Goal: Communication & Community: Ask a question

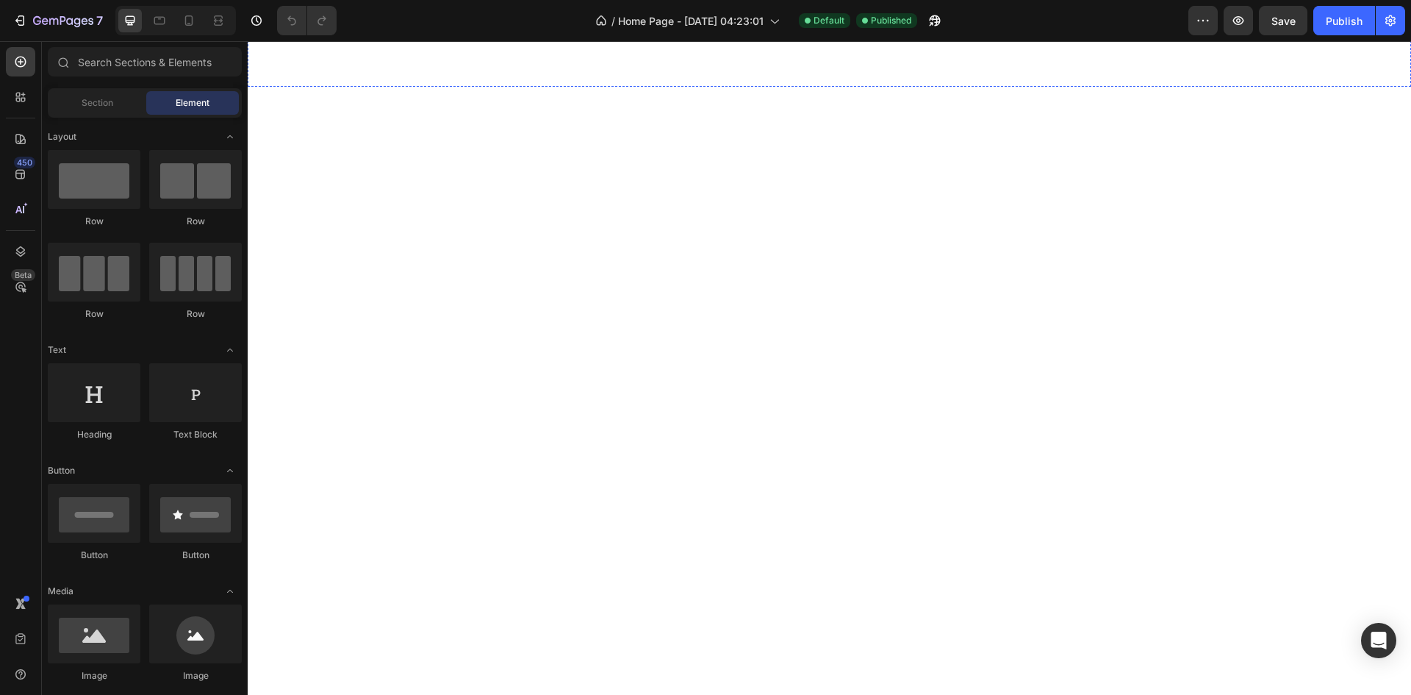
scroll to position [515, 0]
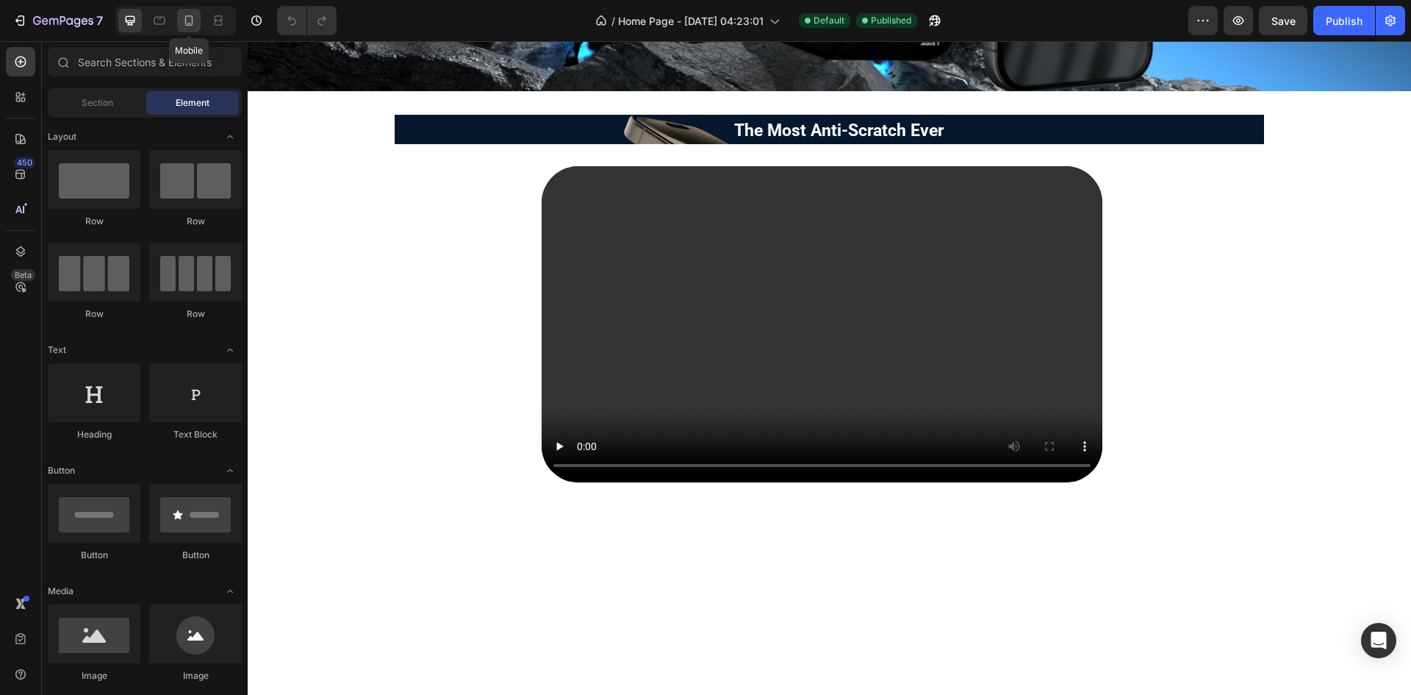
click at [193, 24] on icon at bounding box center [189, 20] width 15 height 15
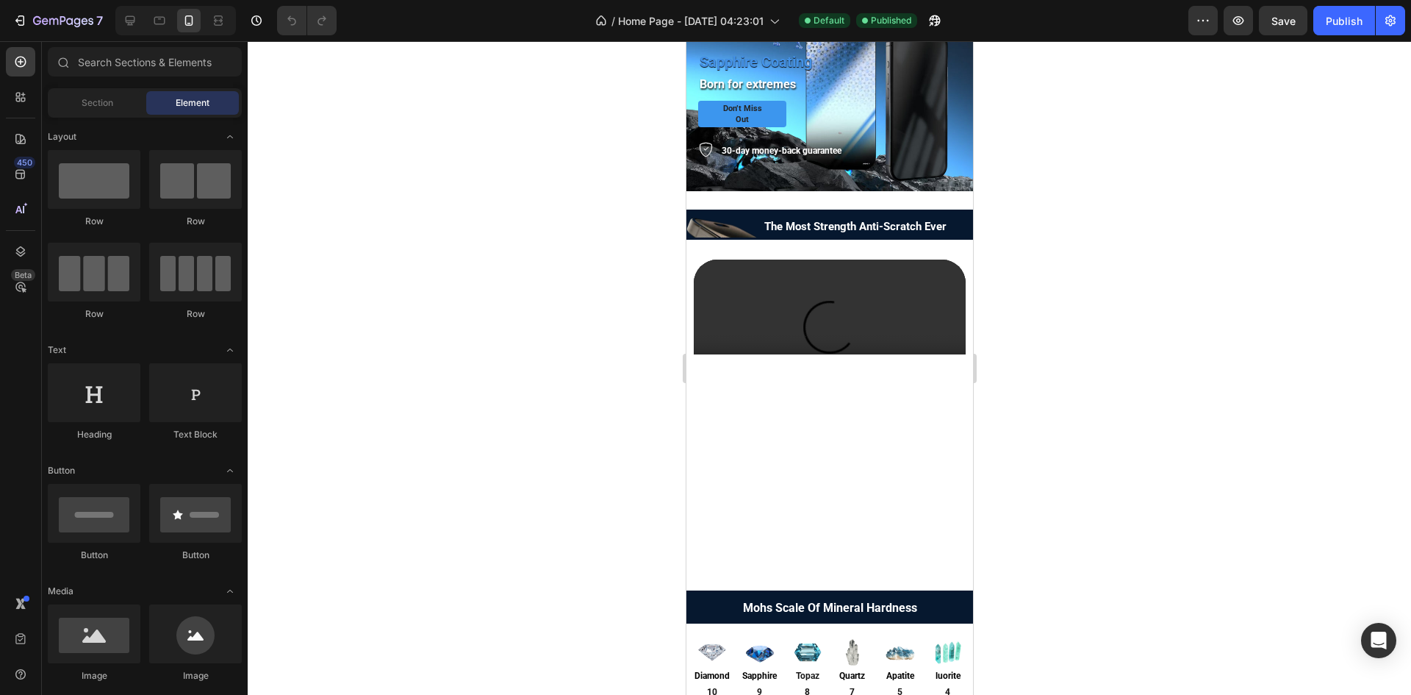
scroll to position [1109, 0]
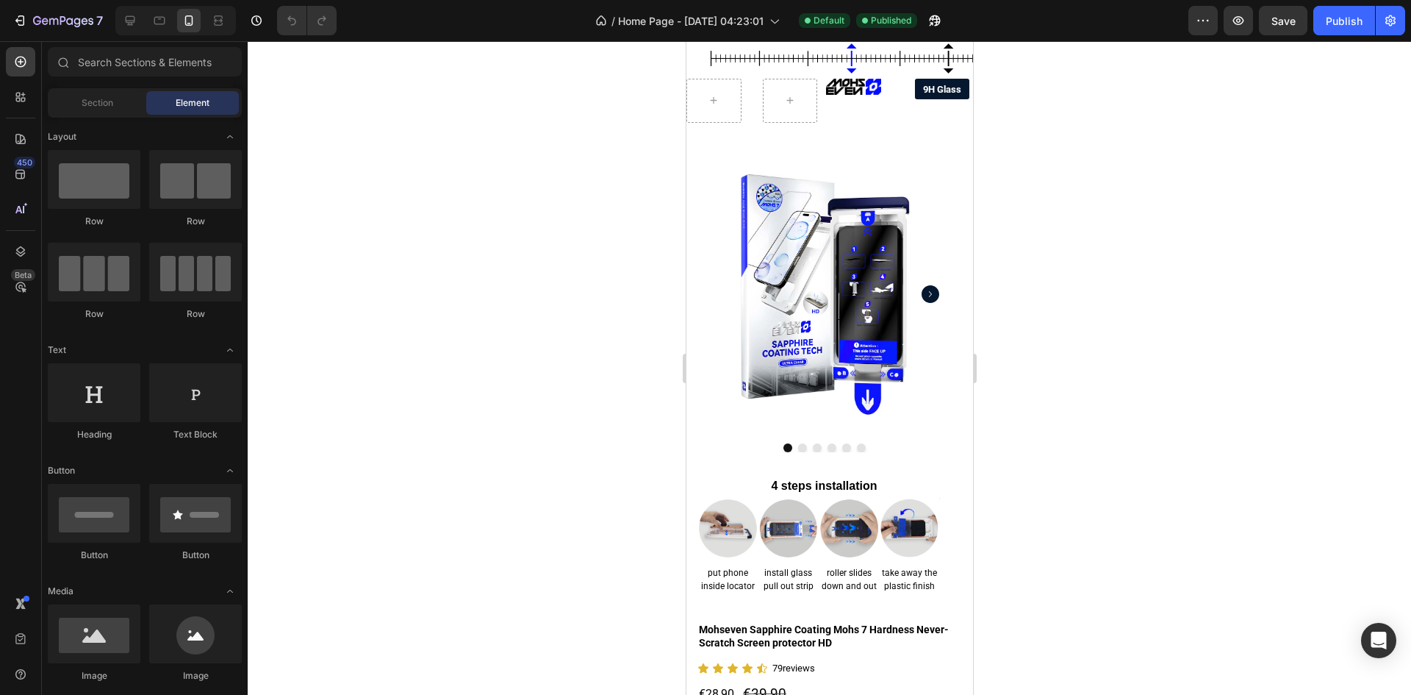
click at [409, 209] on div at bounding box center [830, 368] width 1164 height 654
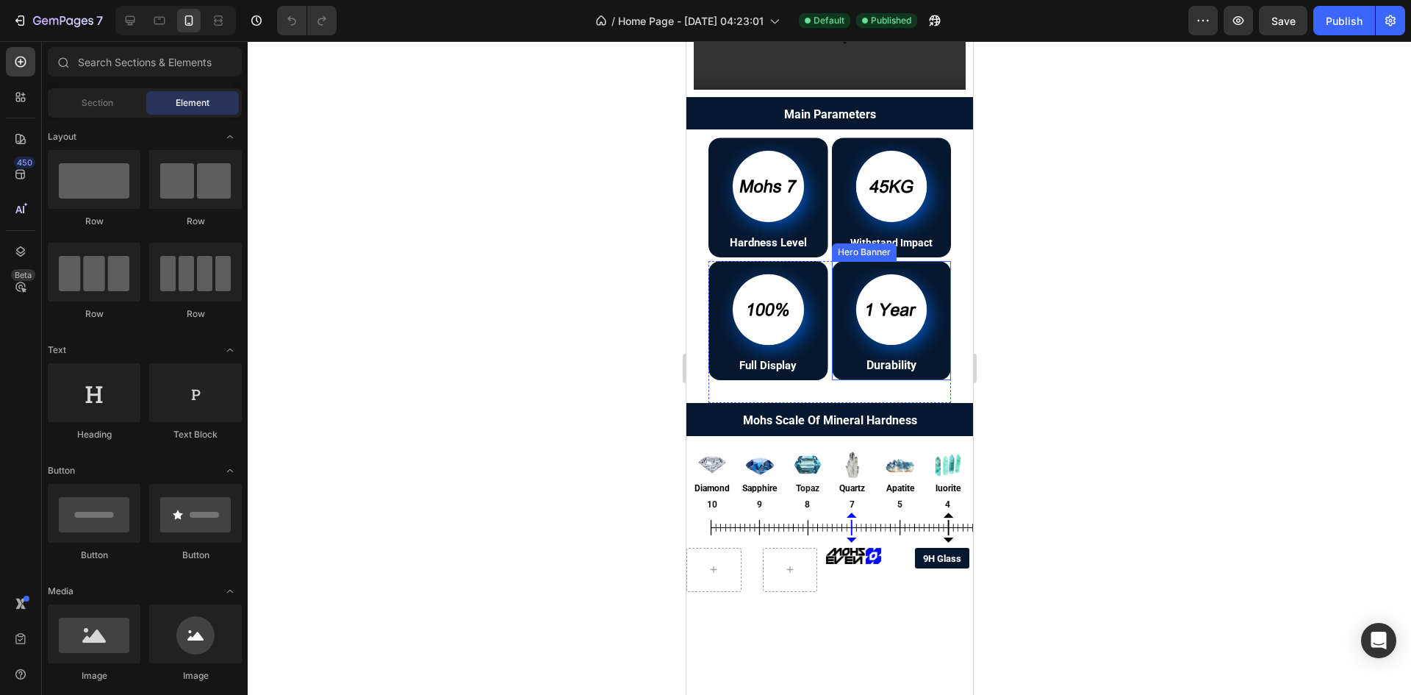
scroll to position [423, 0]
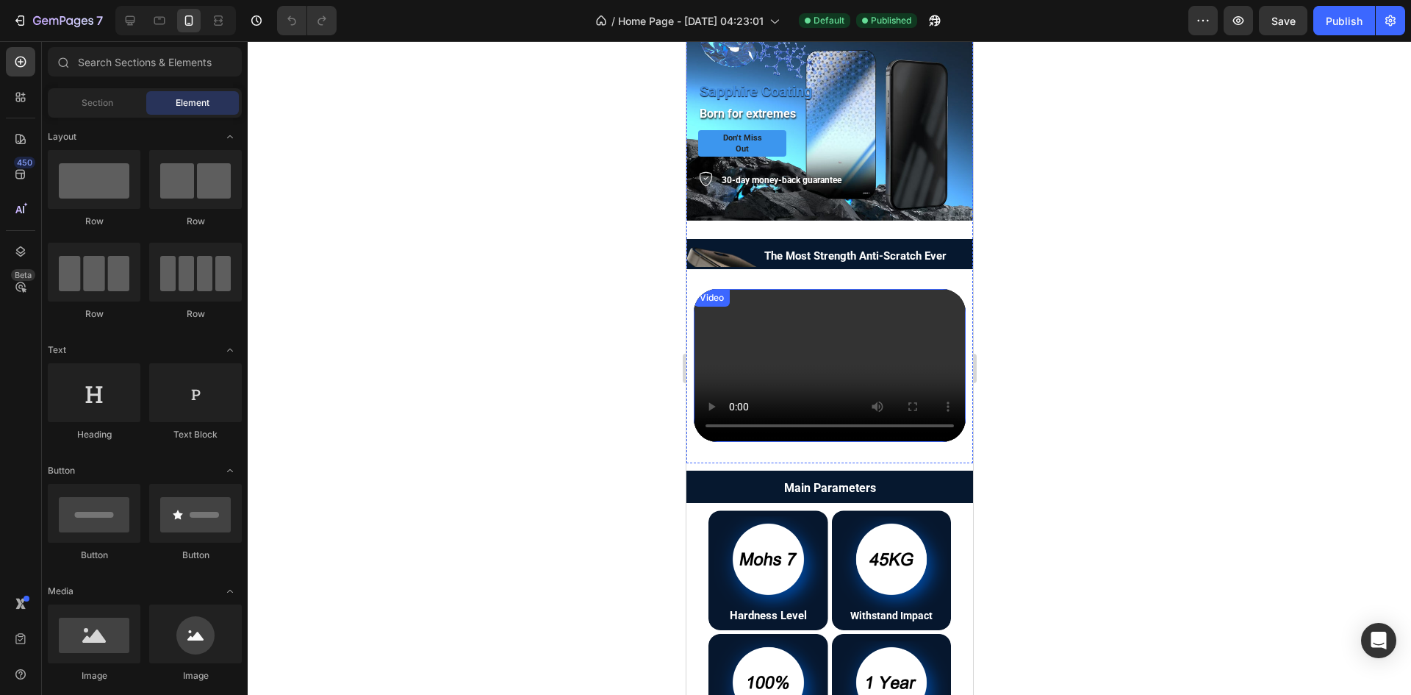
click at [721, 332] on video at bounding box center [829, 365] width 272 height 153
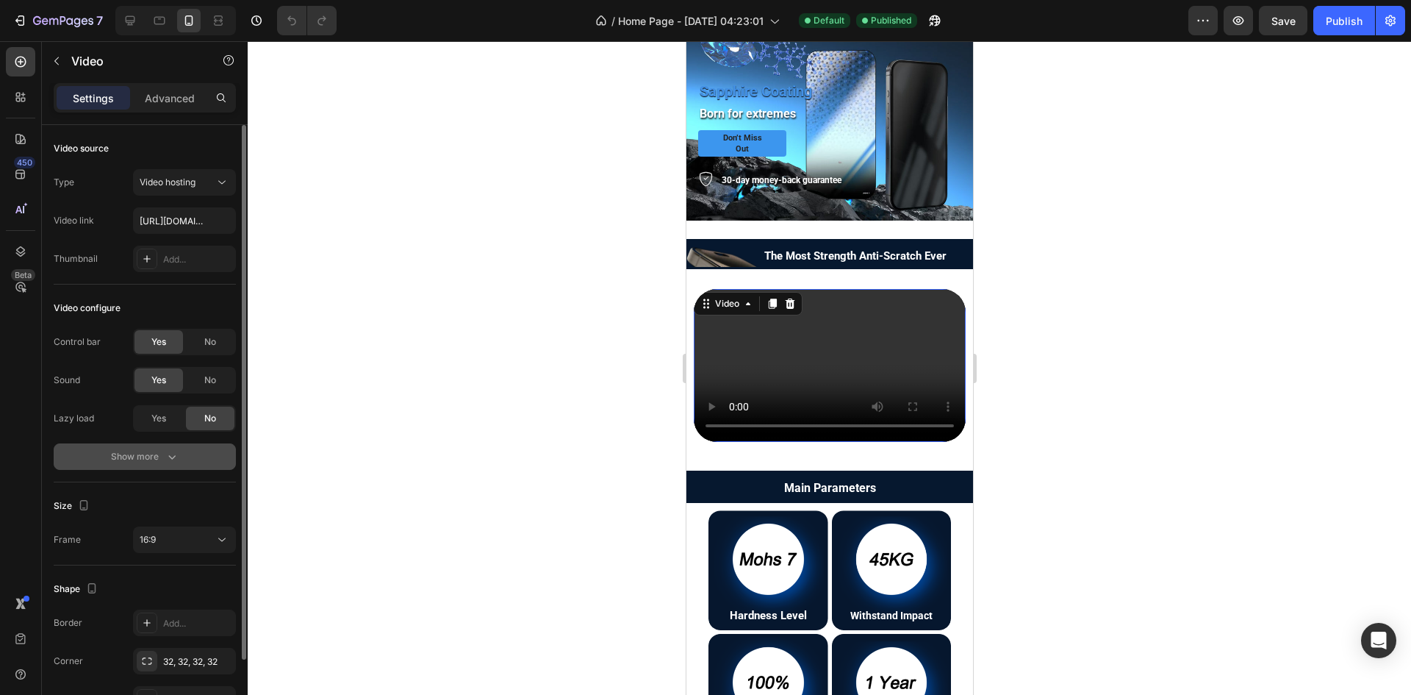
click at [173, 459] on icon "button" at bounding box center [172, 456] width 15 height 15
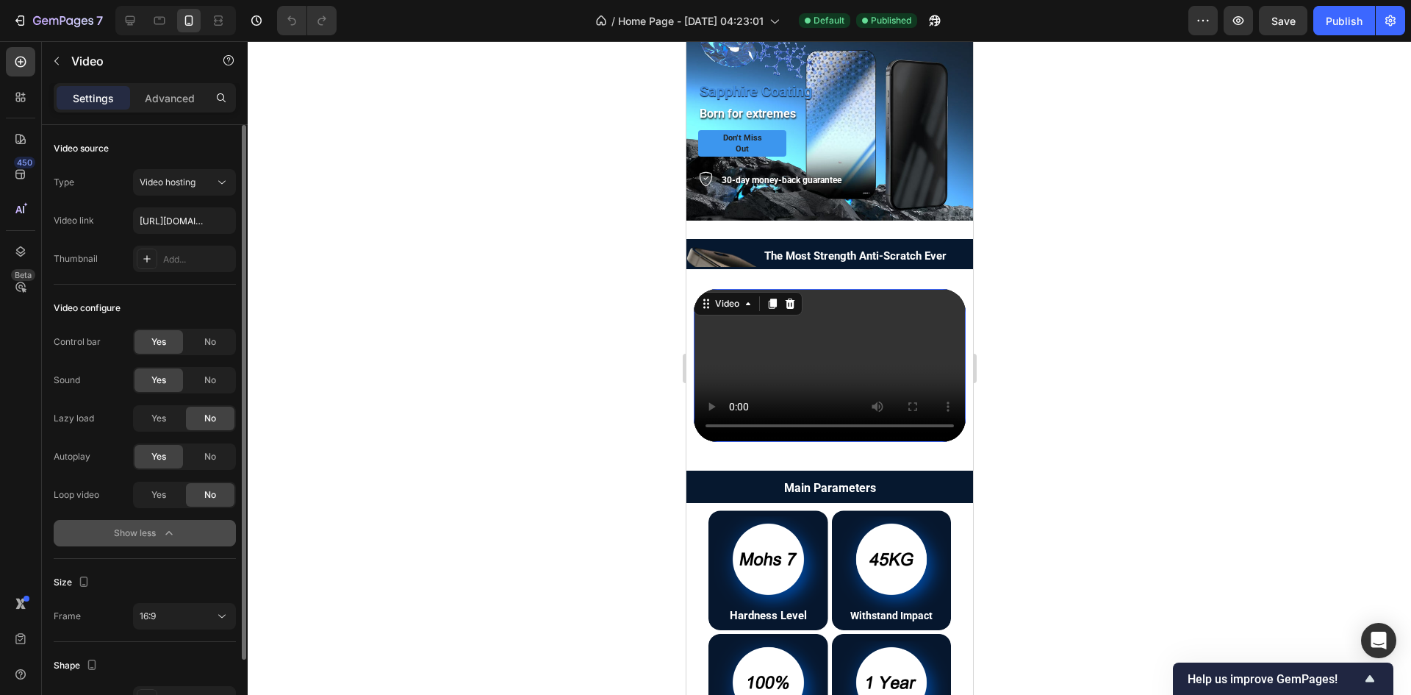
click at [744, 347] on video at bounding box center [829, 365] width 272 height 153
click at [457, 339] on div at bounding box center [830, 368] width 1164 height 654
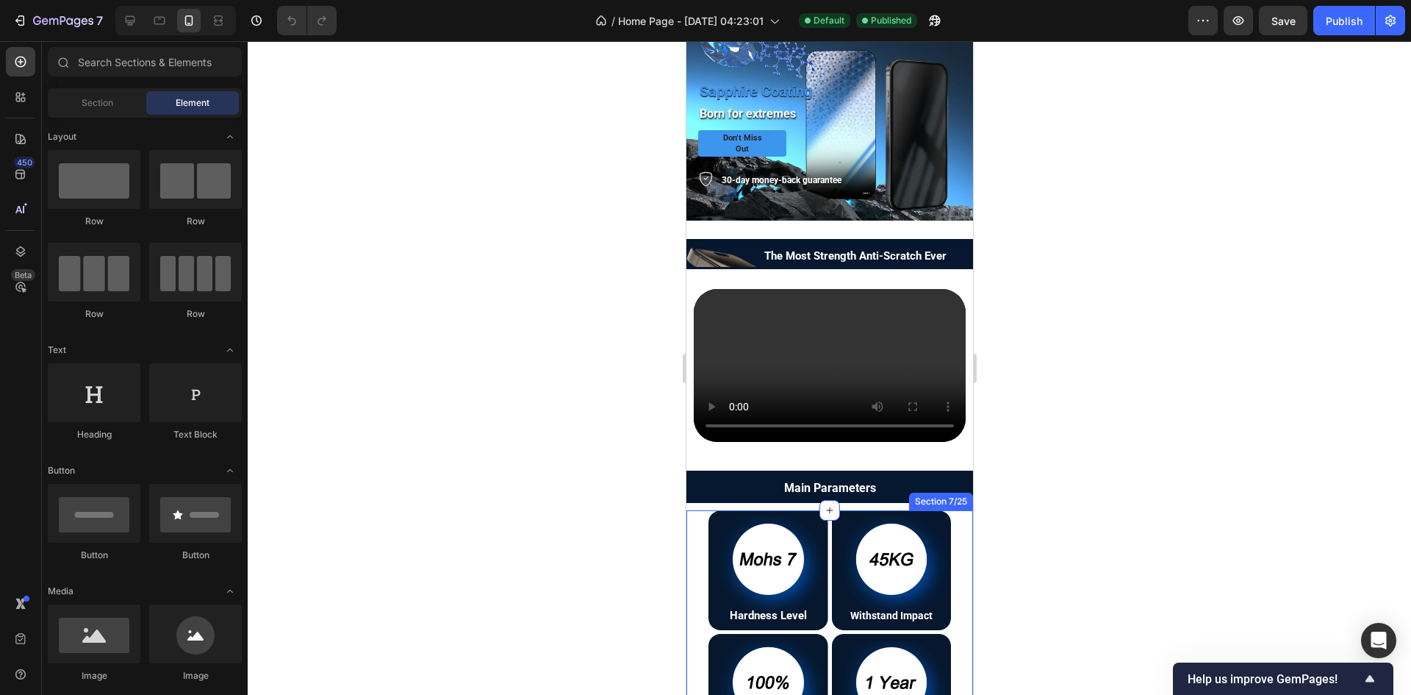
scroll to position [790, 0]
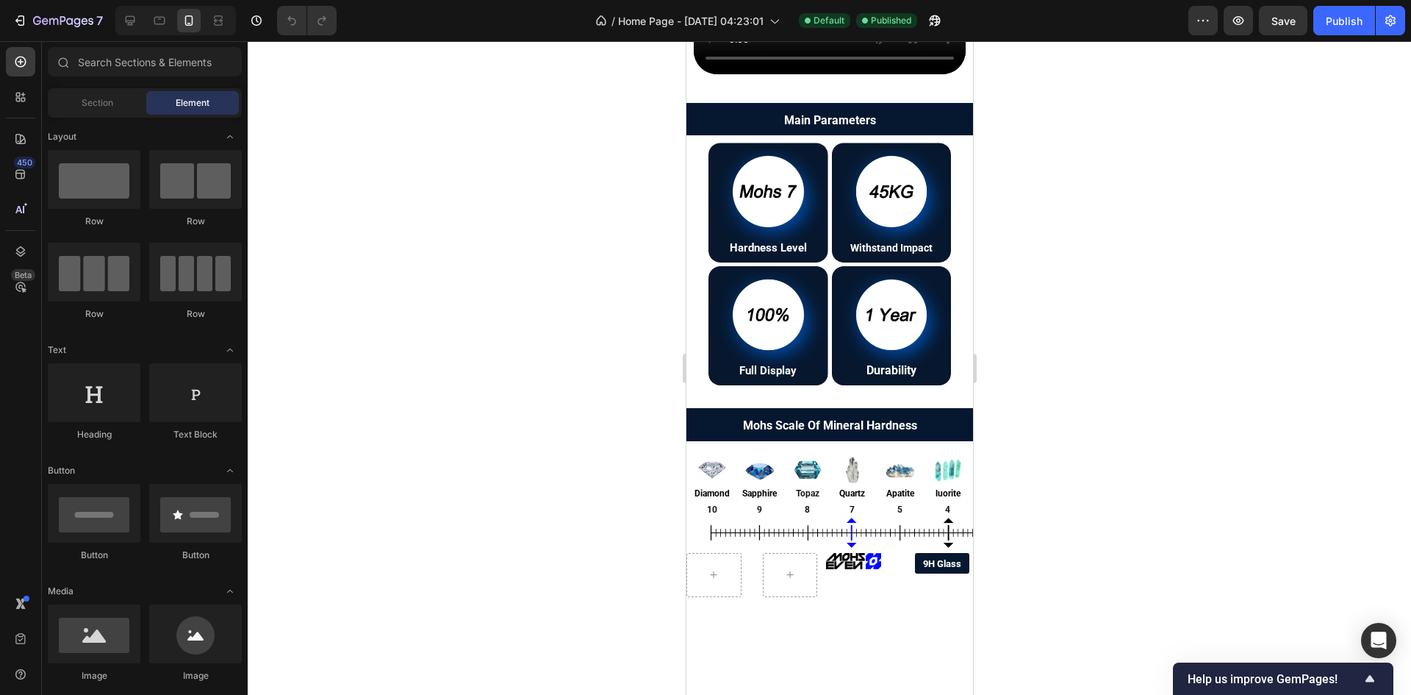
click at [458, 413] on div at bounding box center [830, 368] width 1164 height 654
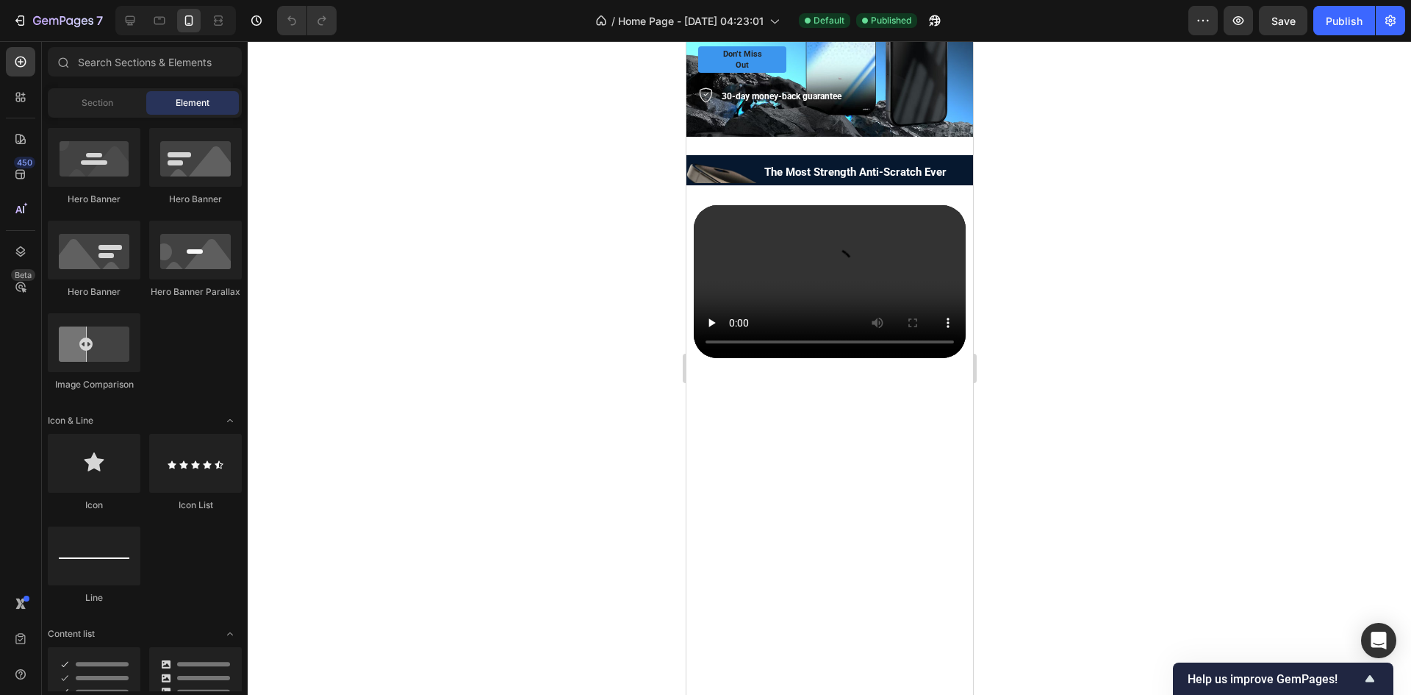
scroll to position [168, 0]
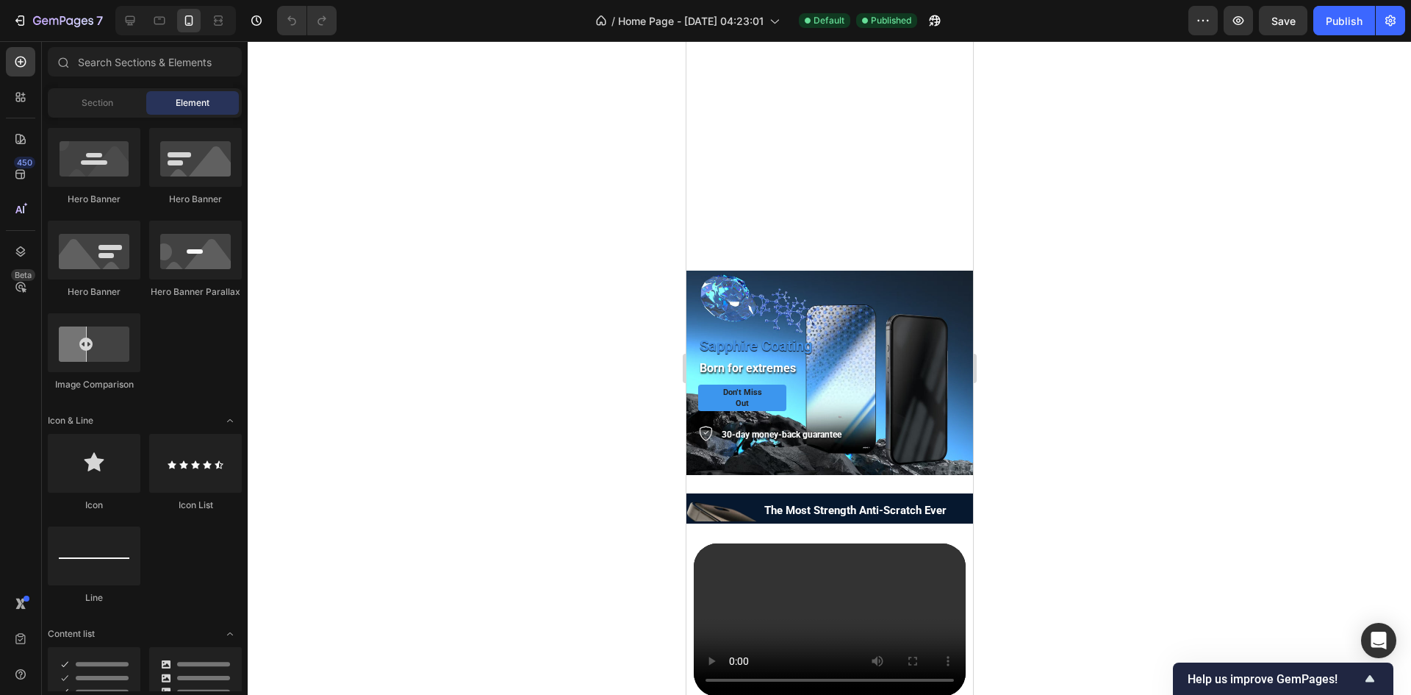
drag, startPoint x: 967, startPoint y: 293, endPoint x: 1683, endPoint y: 238, distance: 717.3
click at [1267, 676] on span "Help us improve GemPages!" at bounding box center [1274, 679] width 173 height 14
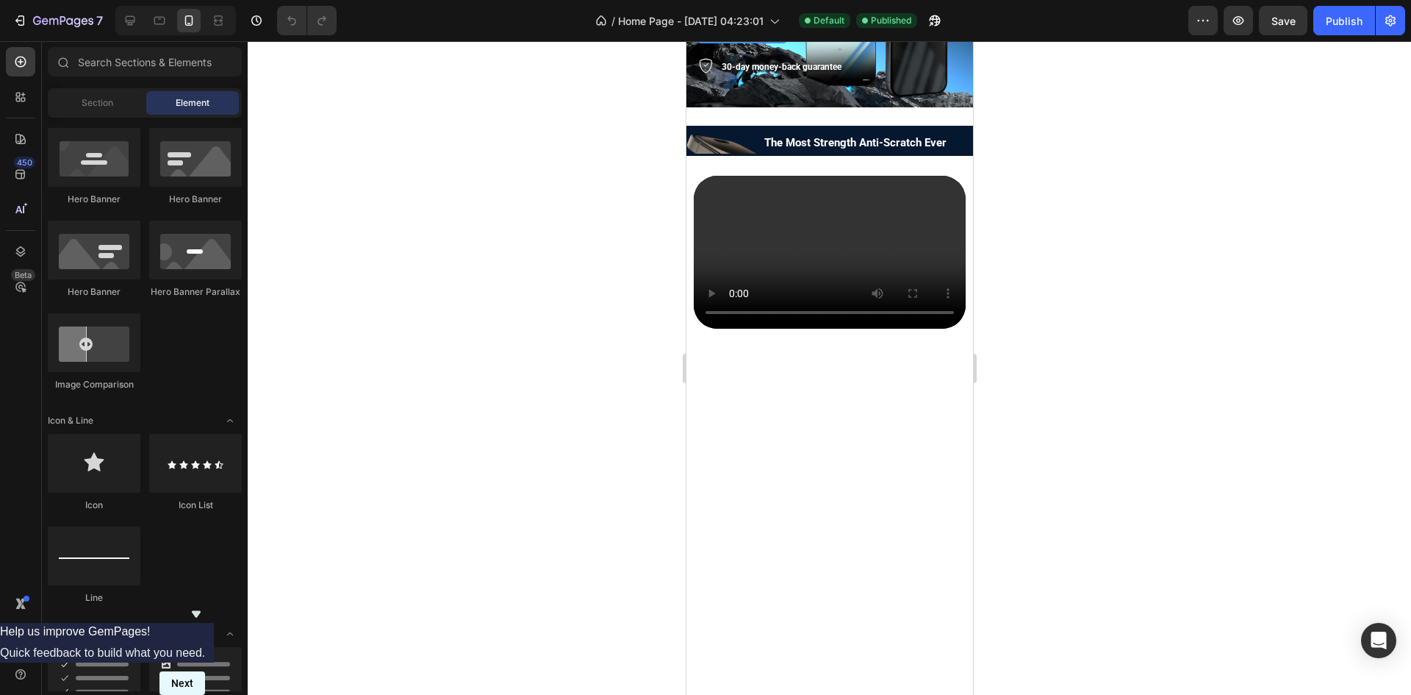
click at [205, 673] on button "Next" at bounding box center [183, 683] width 46 height 24
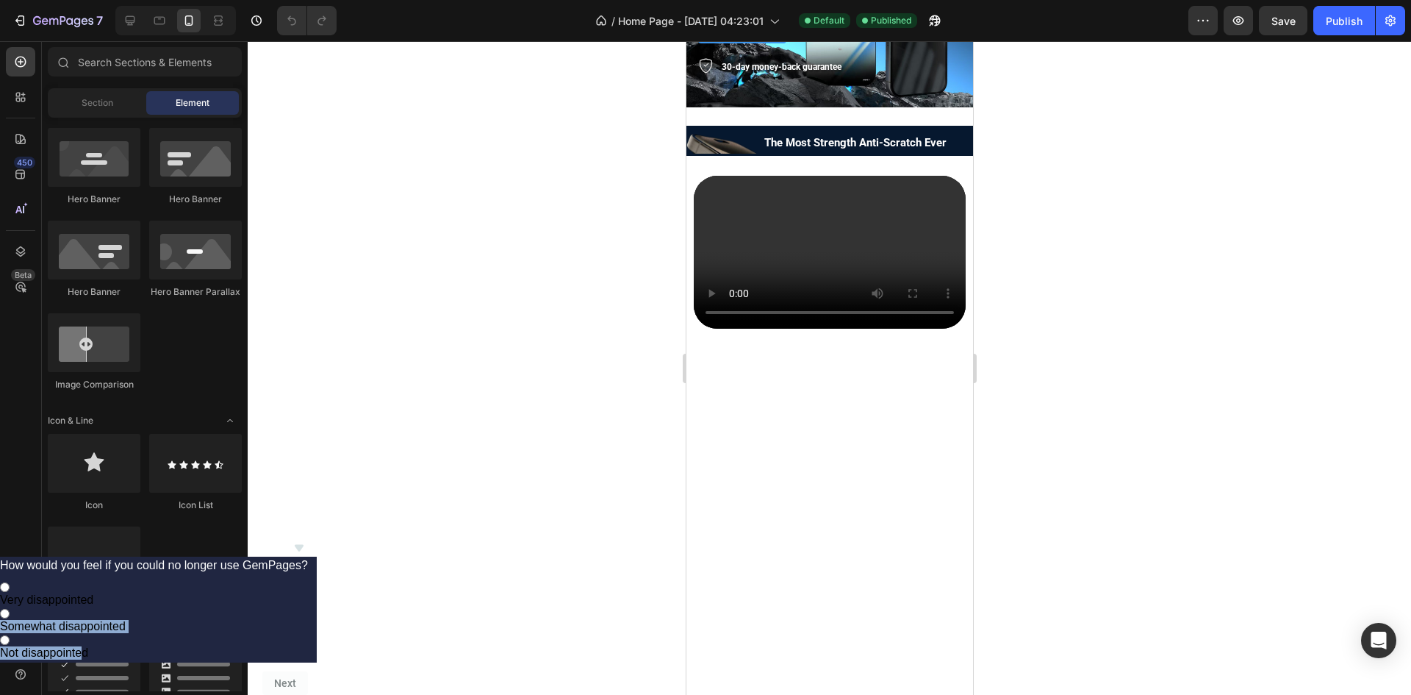
drag, startPoint x: 1276, startPoint y: 561, endPoint x: 1262, endPoint y: 626, distance: 66.2
click at [308, 626] on div "Very disappointed Somewhat disappointed Not disappointed" at bounding box center [154, 619] width 308 height 79
drag, startPoint x: 1262, startPoint y: 626, endPoint x: 1327, endPoint y: 647, distance: 68.1
click at [88, 646] on span "Not disappointed" at bounding box center [44, 652] width 88 height 12
click at [10, 635] on input "Not disappointed" at bounding box center [5, 640] width 10 height 10
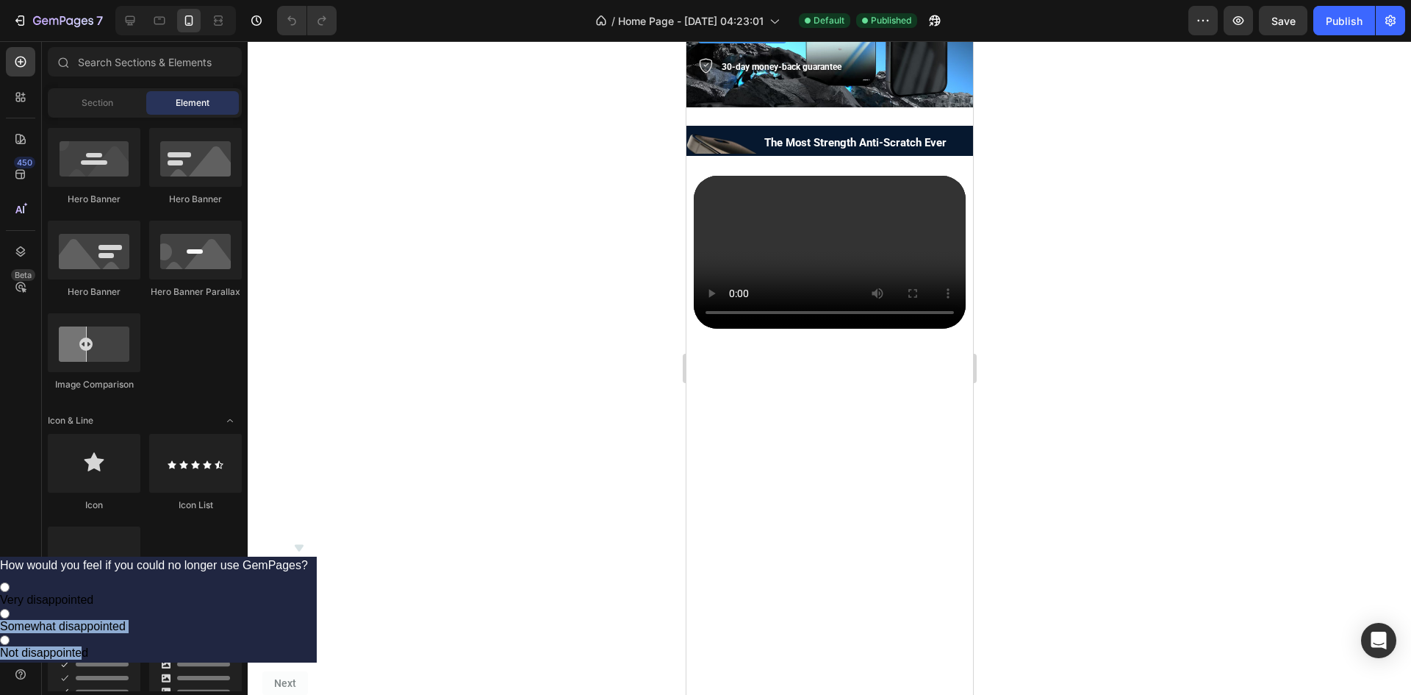
radio input "true"
click at [308, 671] on button "Next" at bounding box center [285, 683] width 46 height 24
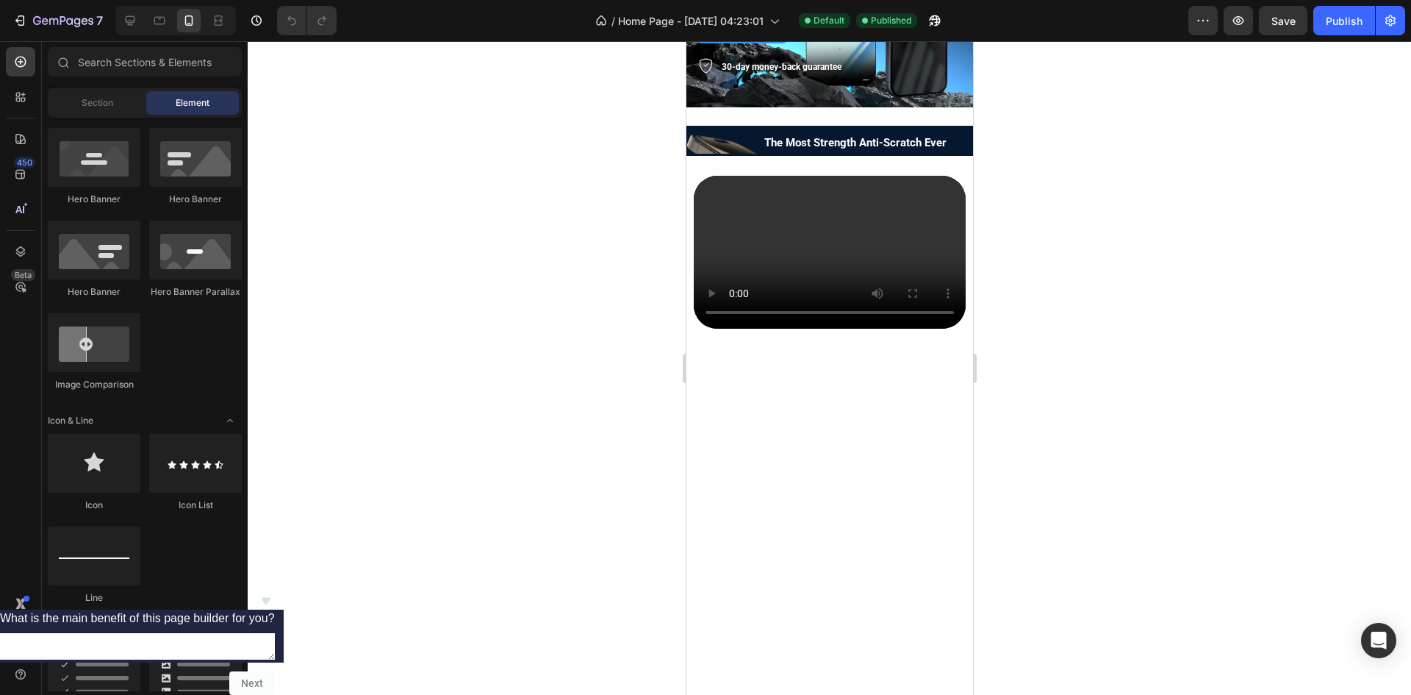
click at [275, 592] on div at bounding box center [137, 601] width 275 height 18
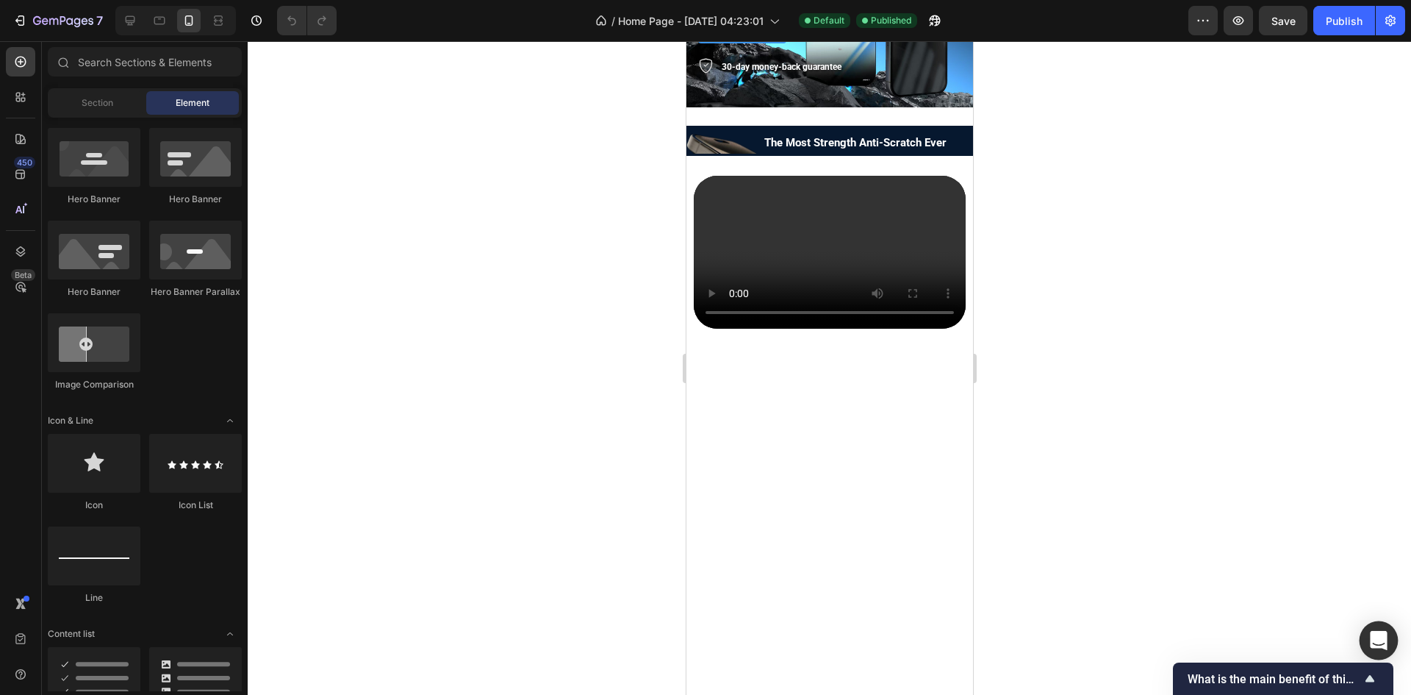
click at [1380, 640] on icon "Open Intercom Messenger" at bounding box center [1378, 640] width 17 height 19
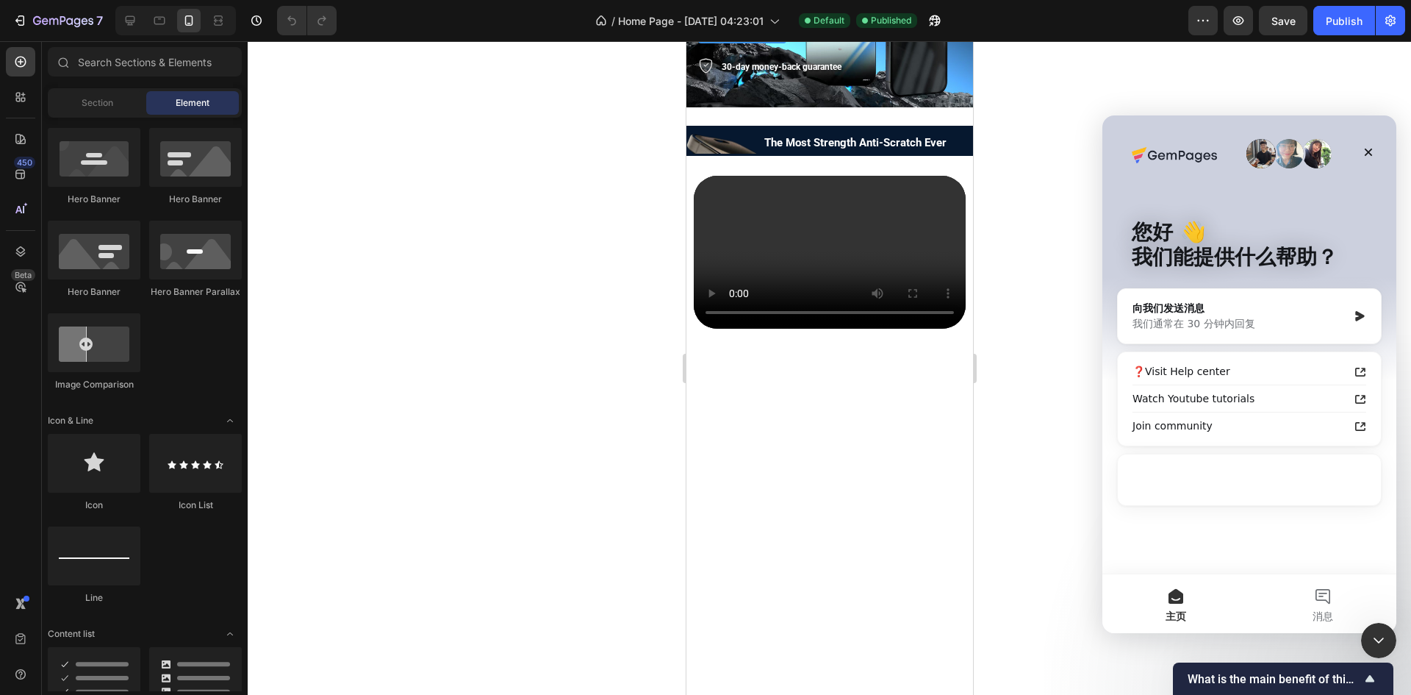
scroll to position [0, 0]
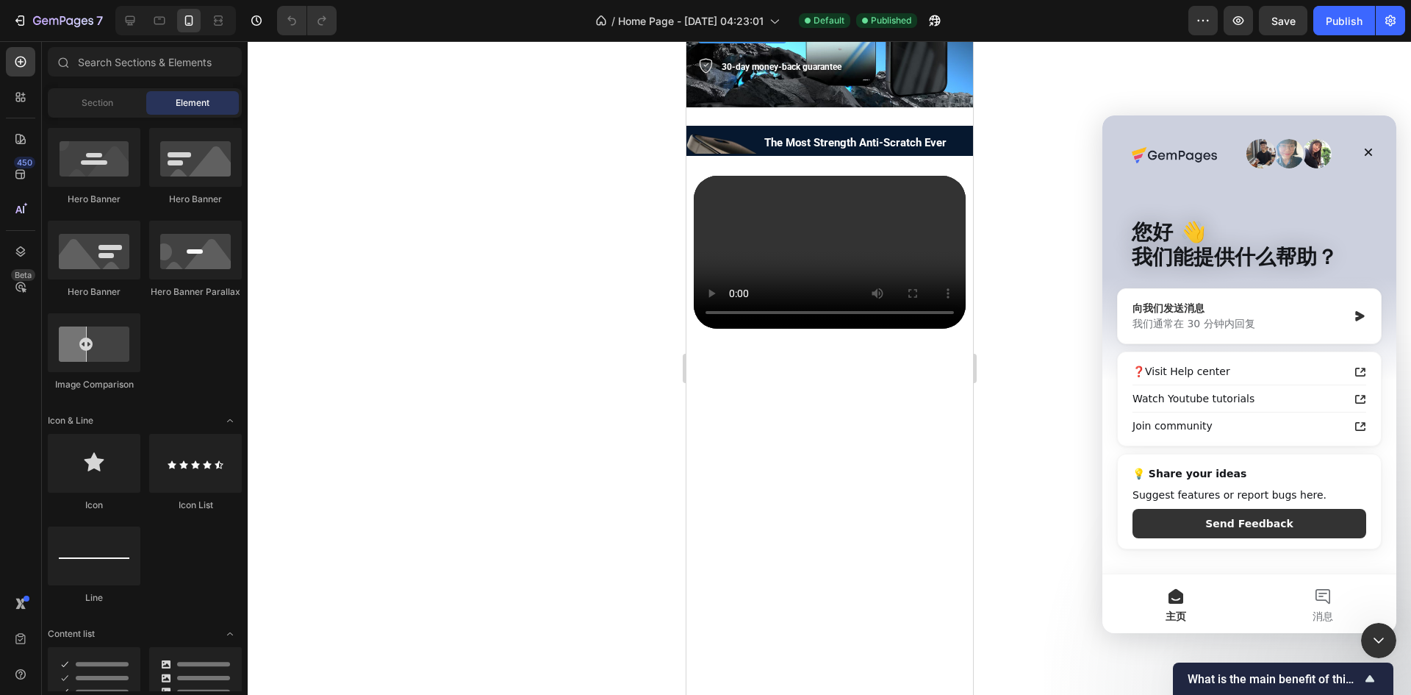
click at [1264, 308] on div "向我们发送消息" at bounding box center [1240, 308] width 215 height 15
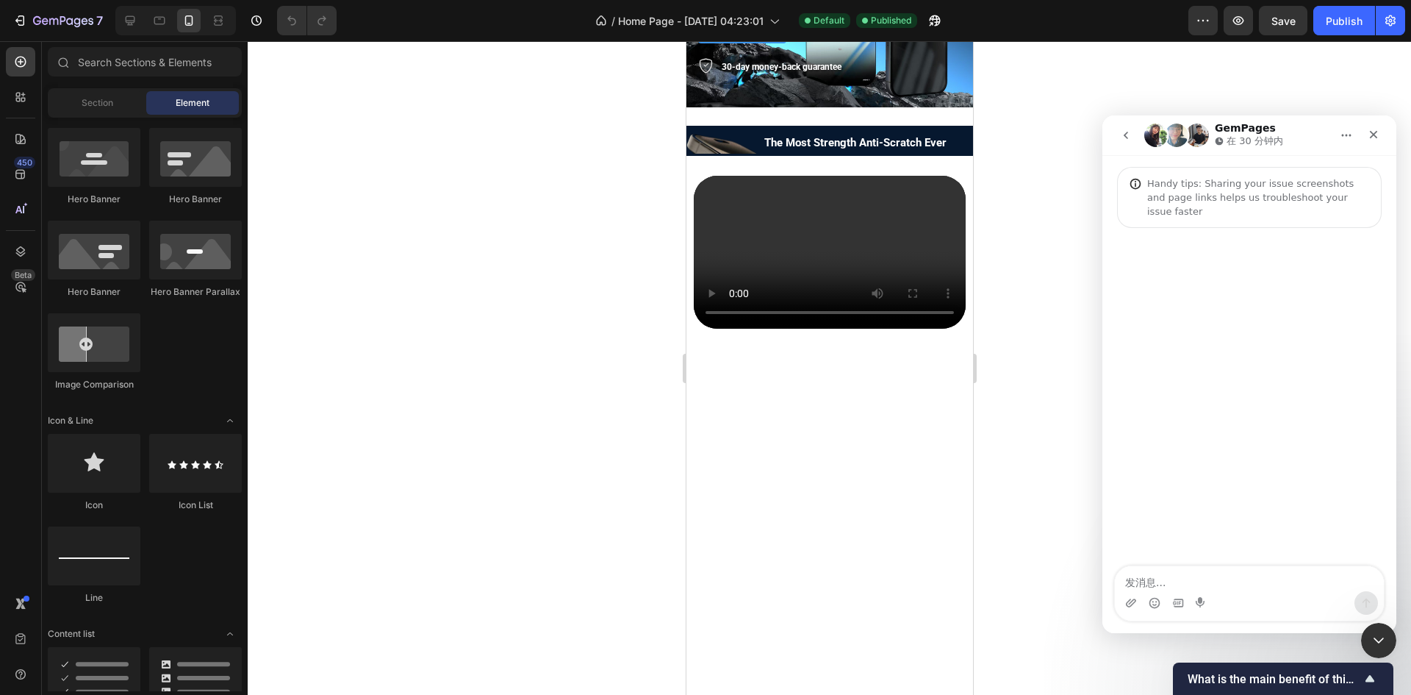
click at [1223, 579] on textarea "发消息..." at bounding box center [1249, 578] width 269 height 25
type textarea "hello , my video can't make a full screen in phone when i click the button (ful…"
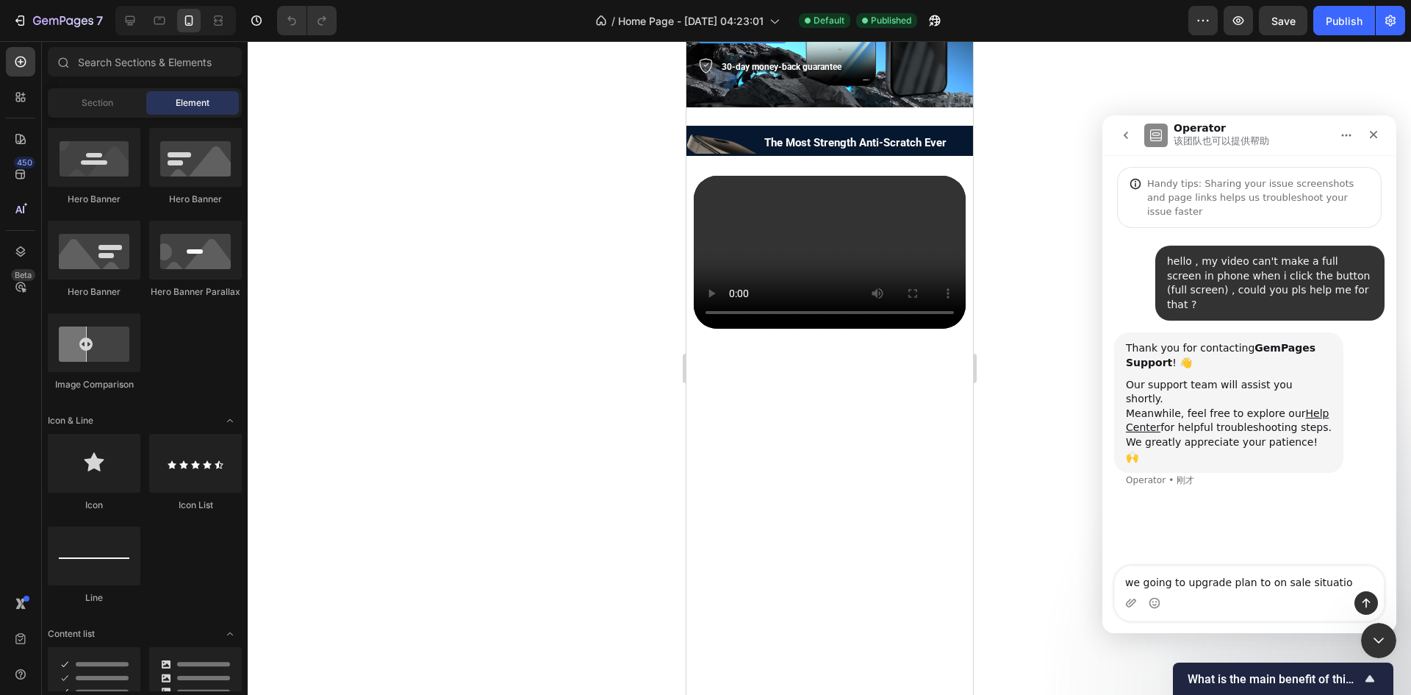
type textarea "we going to upgrade plan to on sale situation"
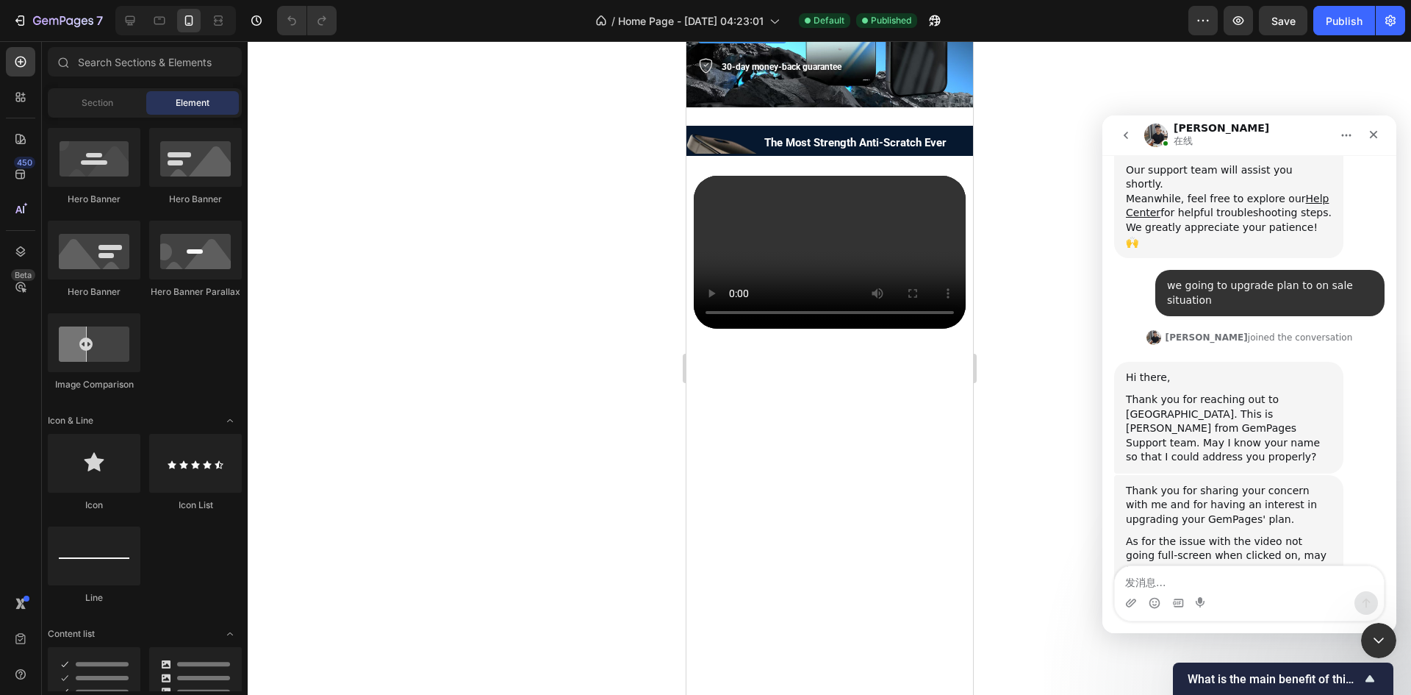
scroll to position [223, 0]
